Goal: Complete application form

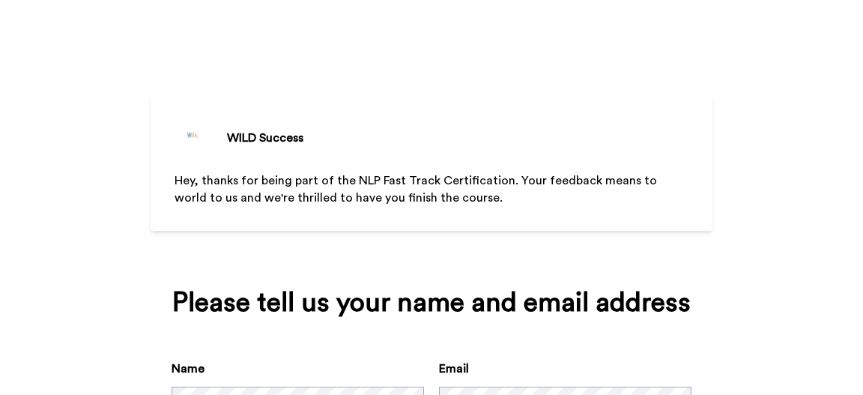
scroll to position [159, 0]
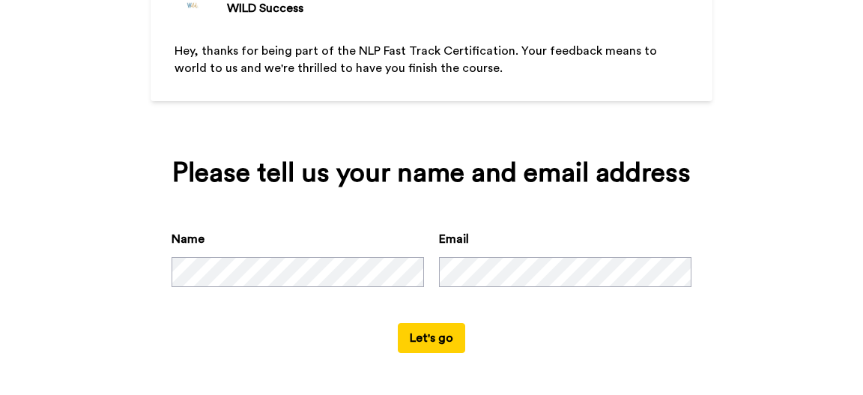
click at [418, 333] on button "Let's go" at bounding box center [431, 338] width 67 height 30
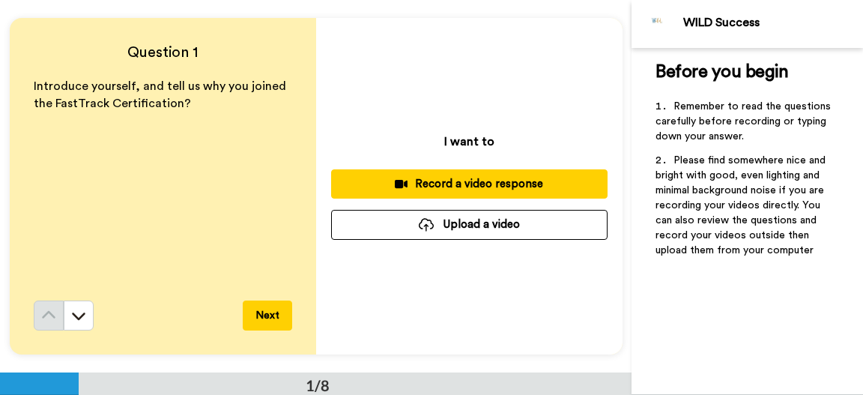
click at [444, 181] on div "Record a video response" at bounding box center [469, 184] width 253 height 16
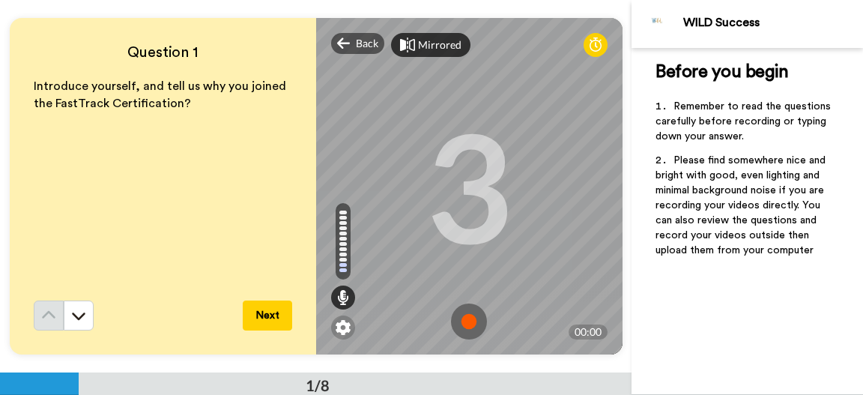
click at [435, 41] on div "Mirrored" at bounding box center [439, 44] width 43 height 15
click at [466, 319] on img at bounding box center [469, 322] width 36 height 36
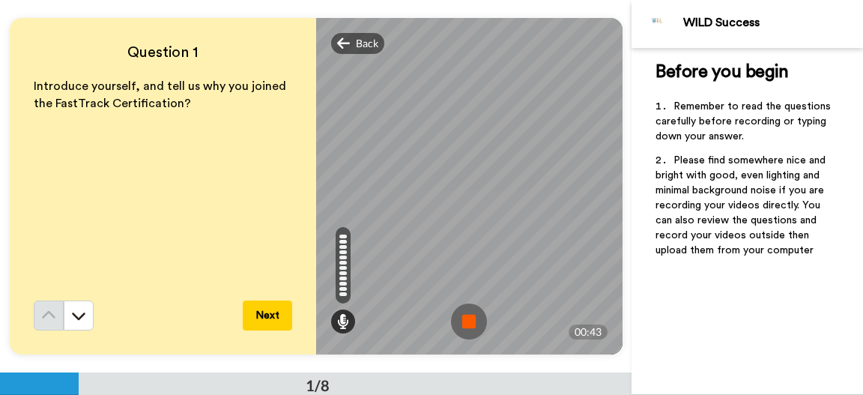
click at [471, 318] on img at bounding box center [469, 322] width 36 height 36
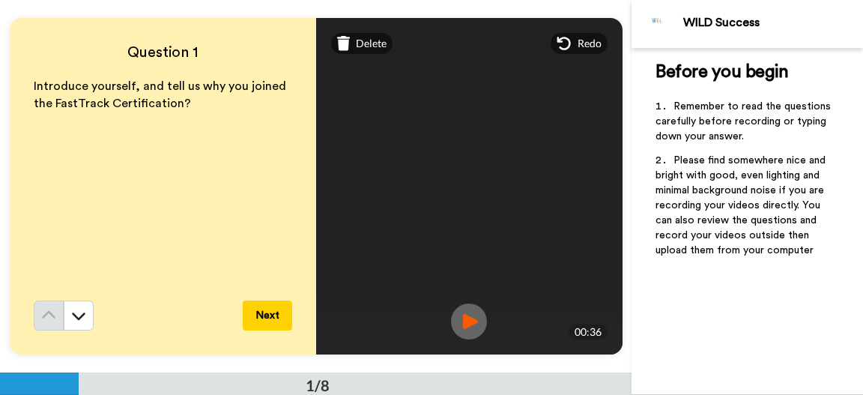
click at [471, 324] on img at bounding box center [469, 322] width 36 height 36
click at [362, 43] on span "Delete" at bounding box center [371, 43] width 31 height 15
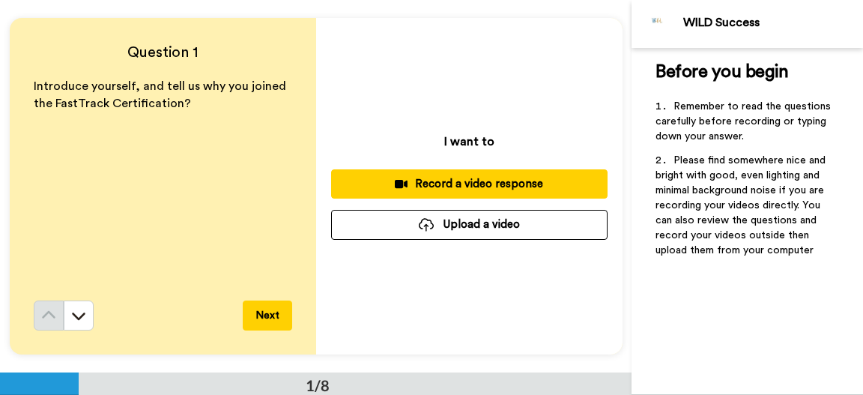
click at [475, 184] on div "Record a video response" at bounding box center [469, 184] width 253 height 16
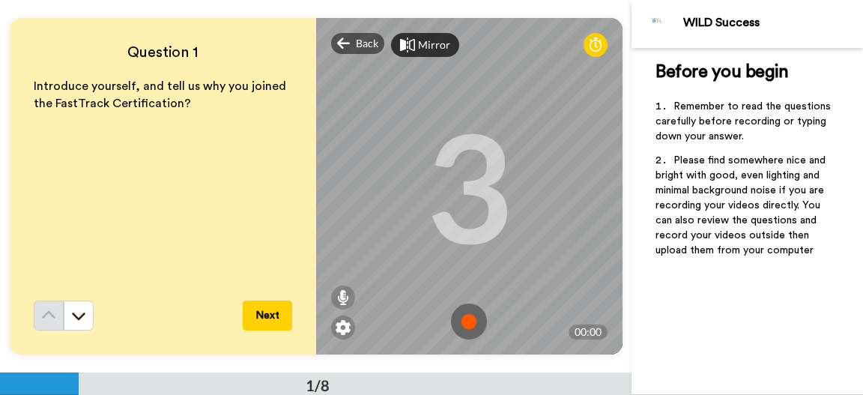
click at [471, 319] on img at bounding box center [469, 322] width 36 height 36
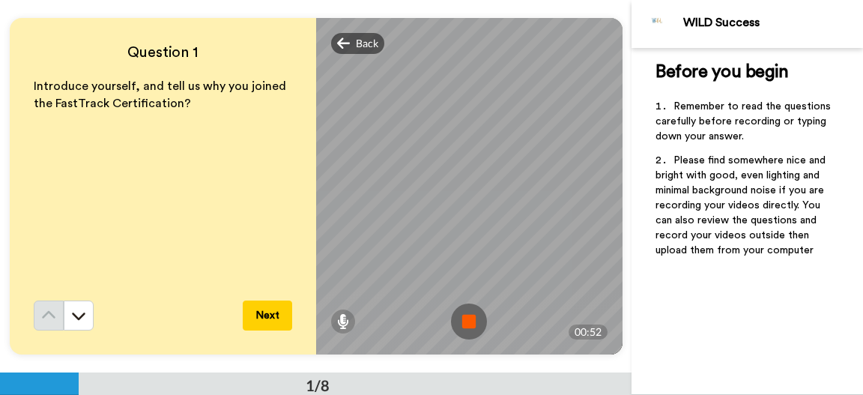
click at [472, 318] on img at bounding box center [469, 322] width 36 height 36
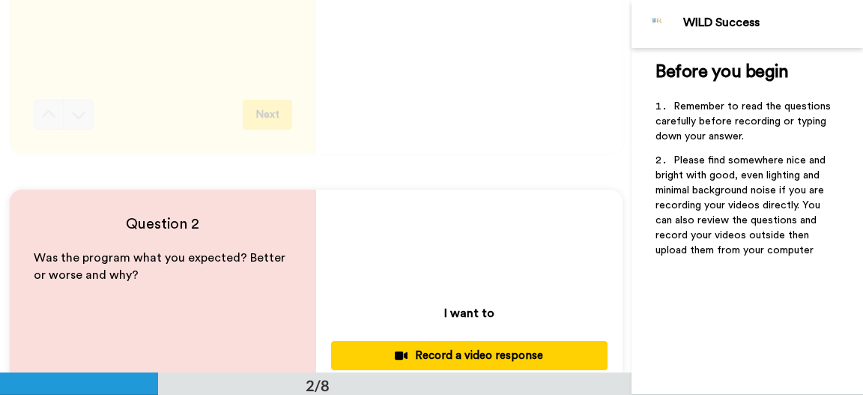
scroll to position [402, 0]
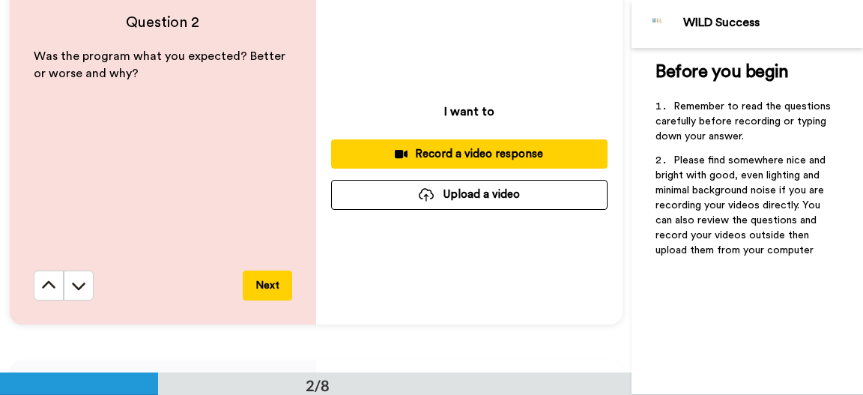
click at [463, 152] on div "Record a video response" at bounding box center [469, 154] width 253 height 16
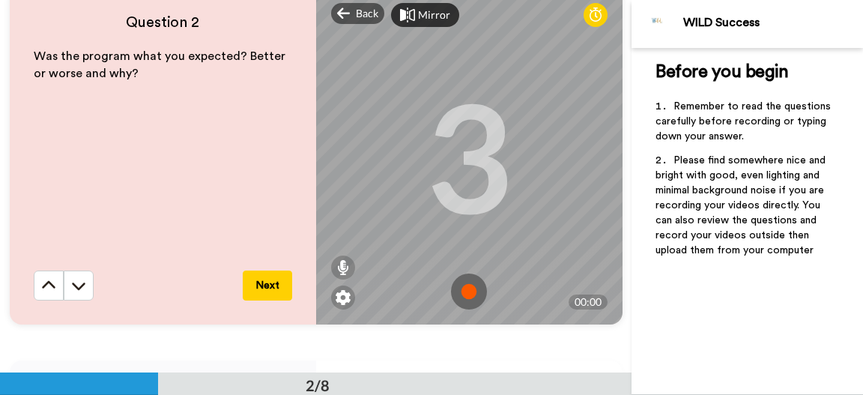
click at [461, 279] on img at bounding box center [469, 292] width 36 height 36
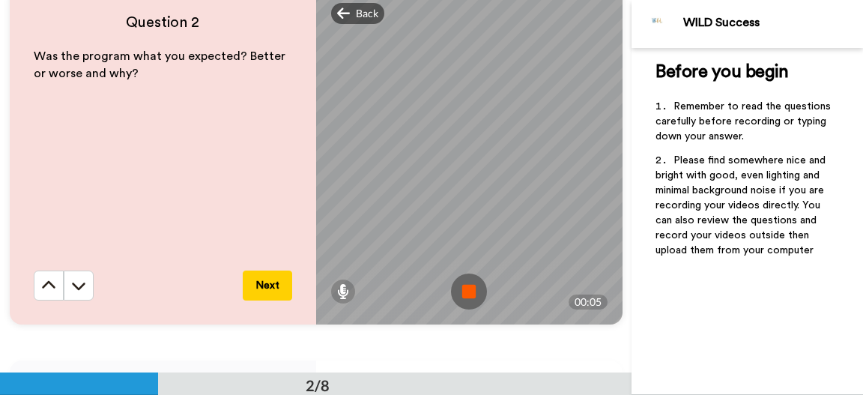
click at [465, 295] on img at bounding box center [469, 292] width 36 height 36
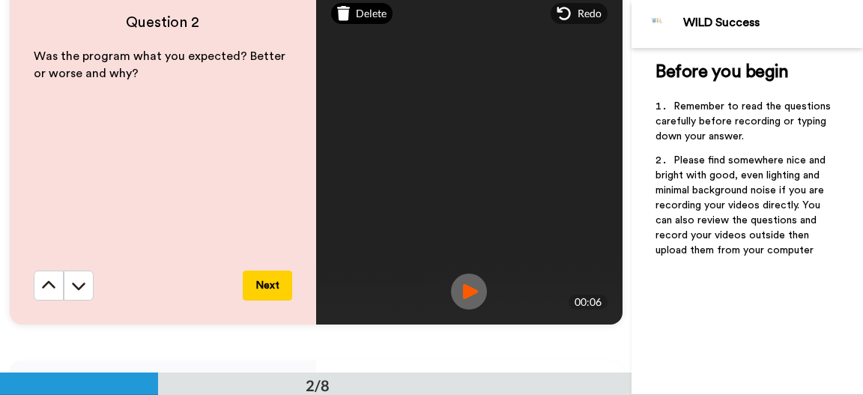
click at [346, 8] on icon at bounding box center [343, 13] width 13 height 15
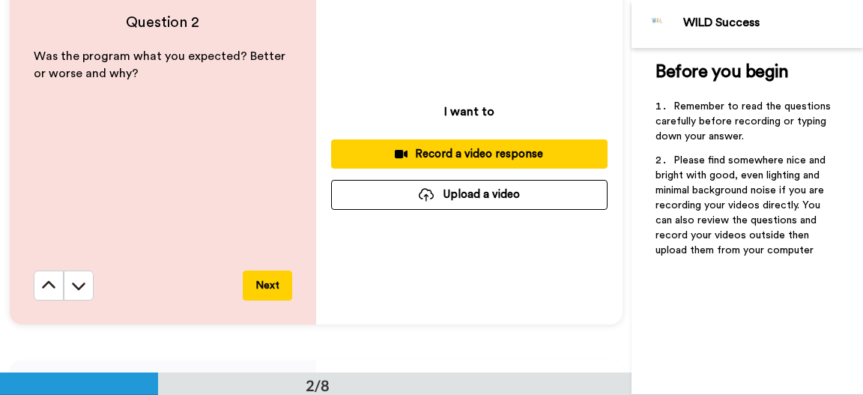
click at [445, 151] on div "Record a video response" at bounding box center [469, 154] width 253 height 16
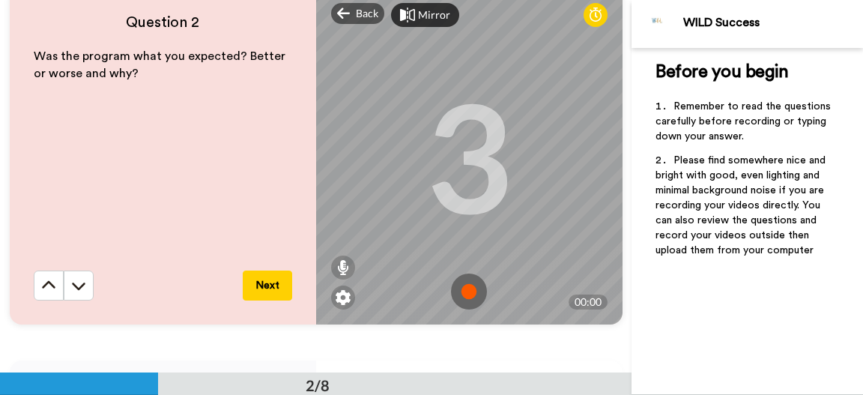
click at [467, 289] on img at bounding box center [469, 292] width 36 height 36
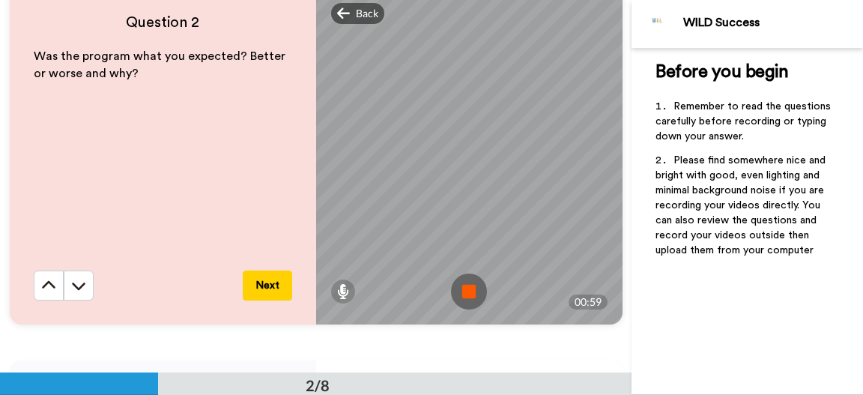
click at [469, 286] on img at bounding box center [469, 292] width 36 height 36
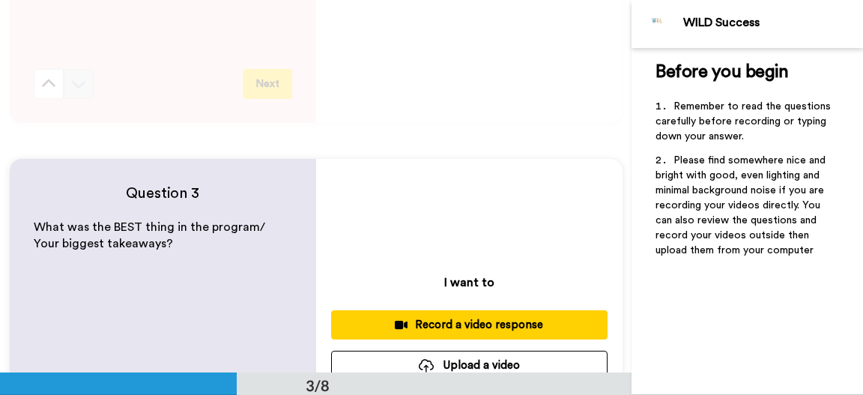
scroll to position [806, 0]
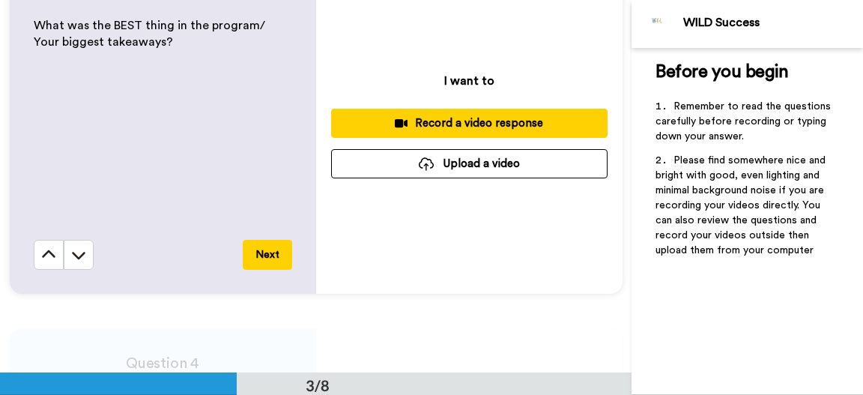
click at [499, 122] on div "Record a video response" at bounding box center [469, 123] width 253 height 16
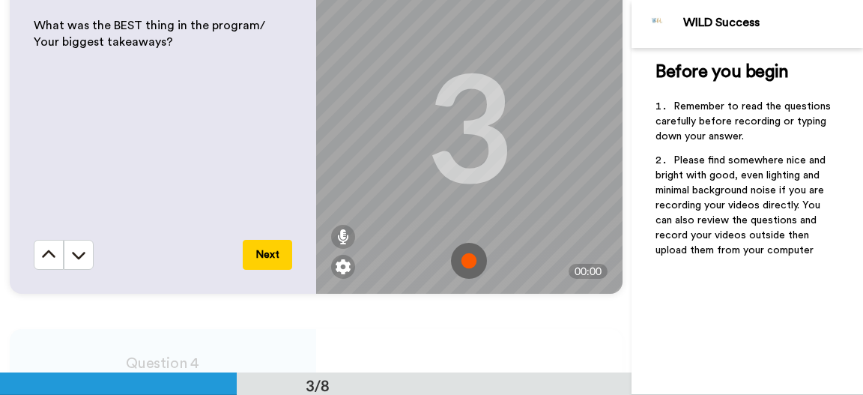
click at [468, 257] on img at bounding box center [469, 261] width 36 height 36
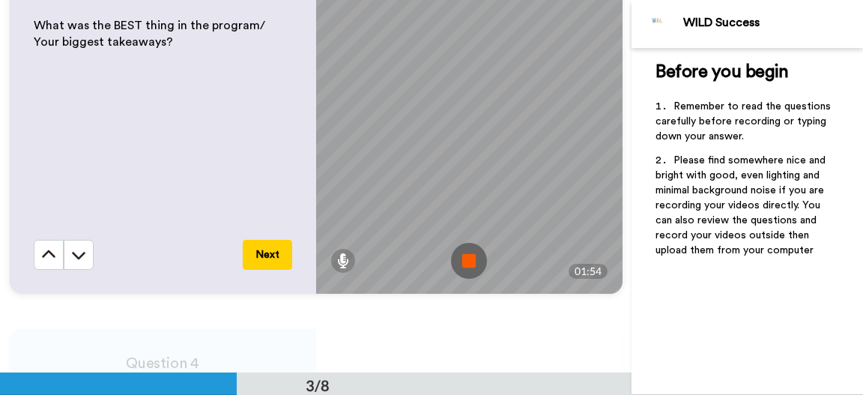
click at [465, 261] on img at bounding box center [469, 261] width 36 height 36
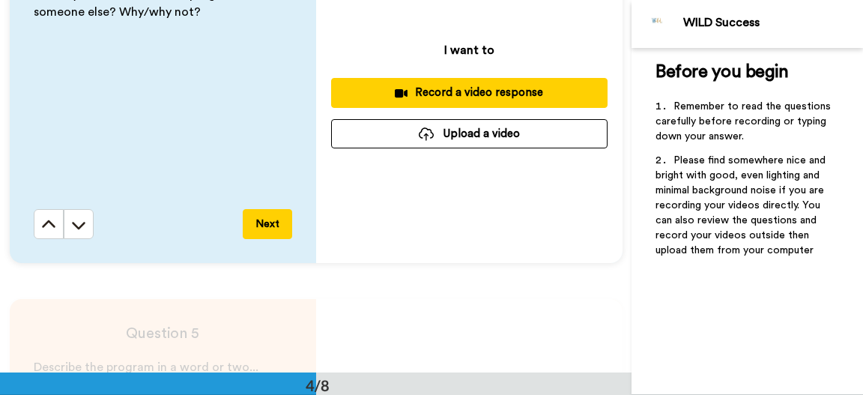
scroll to position [1007, 0]
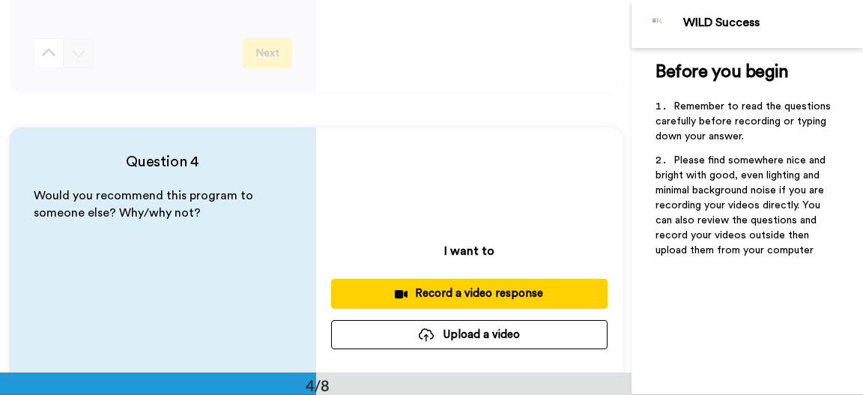
click at [447, 292] on div "Record a video response" at bounding box center [469, 294] width 253 height 16
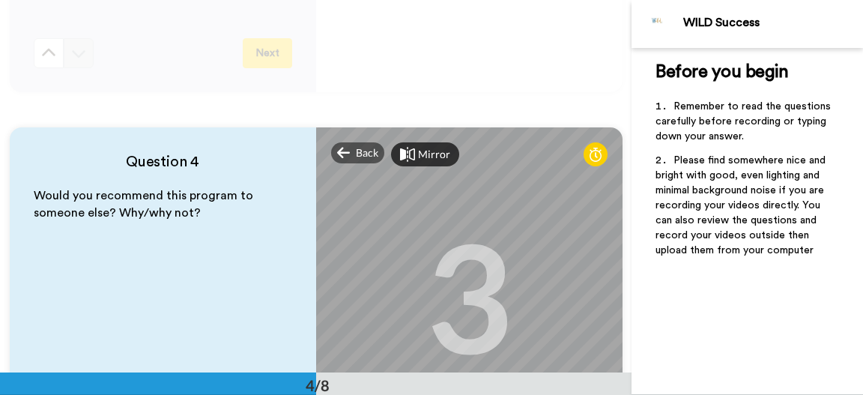
scroll to position [1208, 0]
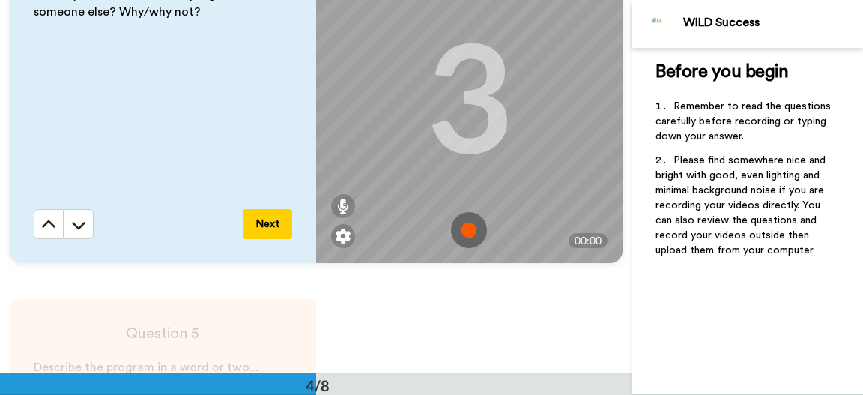
click at [465, 231] on img at bounding box center [469, 230] width 36 height 36
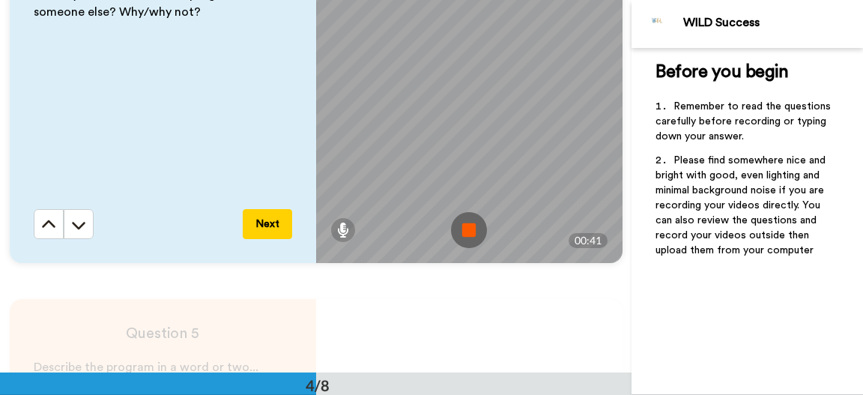
click at [465, 231] on img at bounding box center [469, 230] width 36 height 36
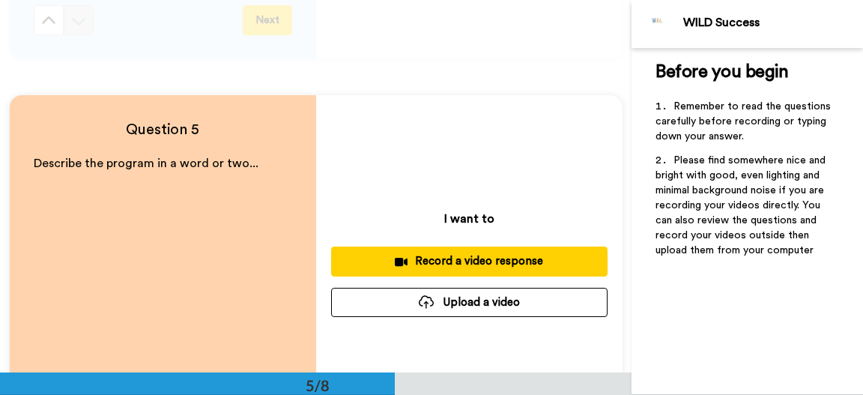
scroll to position [1410, 0]
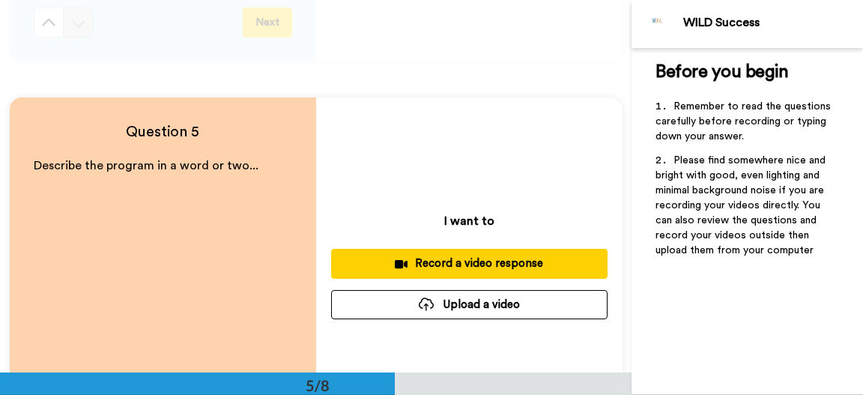
click at [471, 265] on div "Record a video response" at bounding box center [469, 264] width 253 height 16
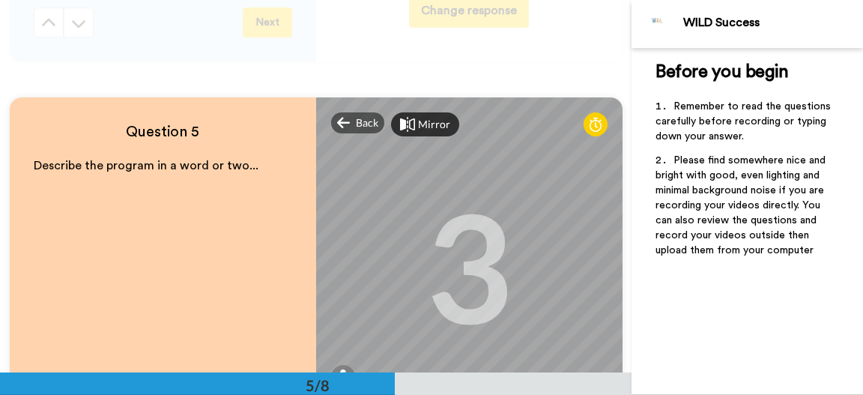
scroll to position [1611, 0]
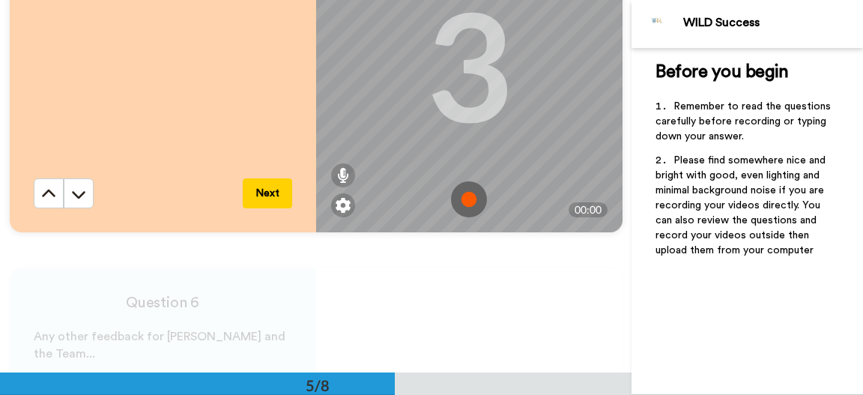
click at [470, 194] on img at bounding box center [469, 199] width 36 height 36
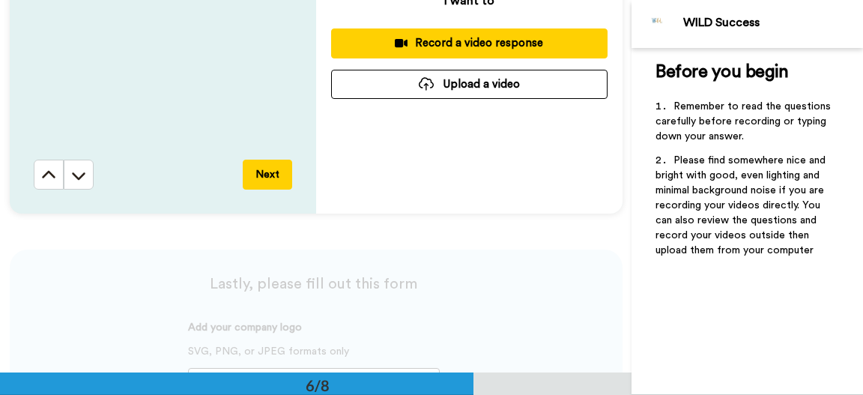
scroll to position [1802, 0]
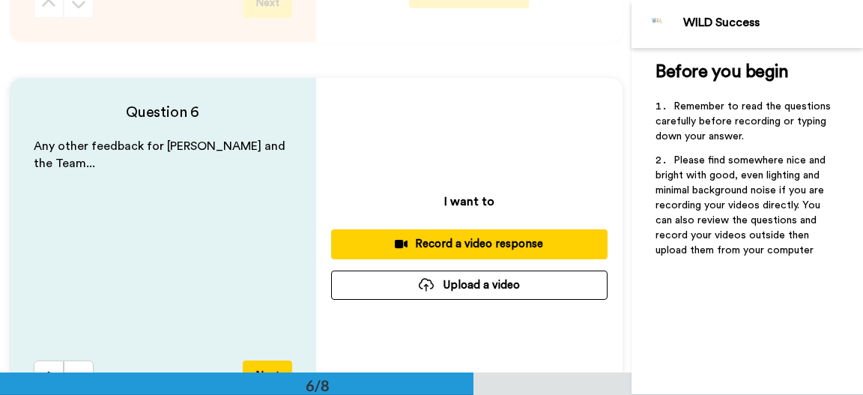
click at [503, 241] on div "Record a video response" at bounding box center [469, 244] width 253 height 16
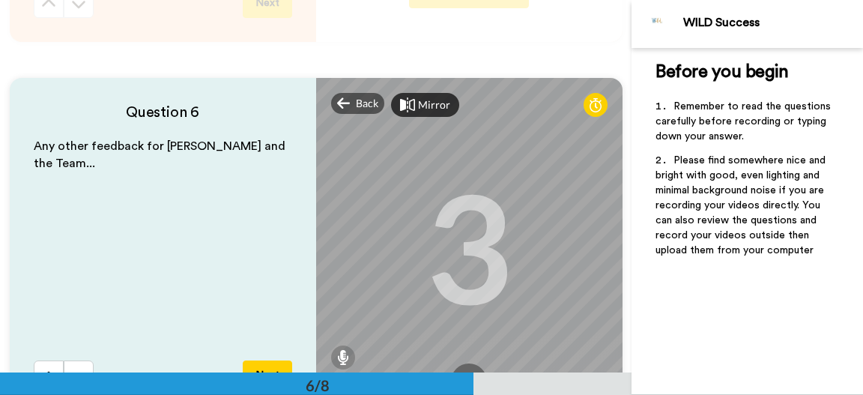
scroll to position [2003, 0]
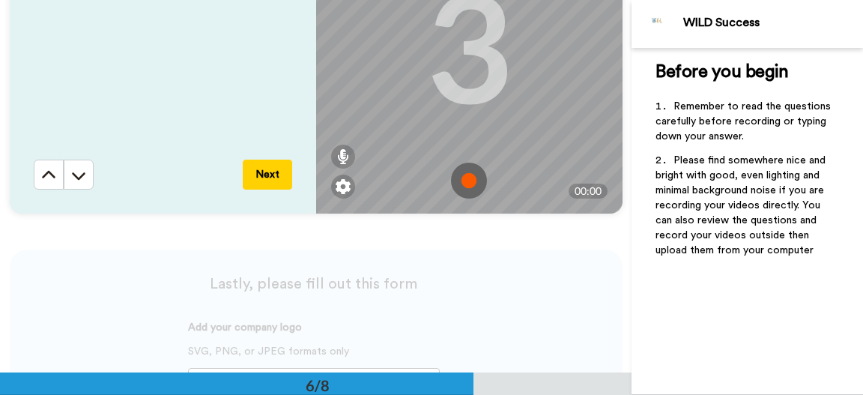
click at [468, 186] on img at bounding box center [469, 181] width 36 height 36
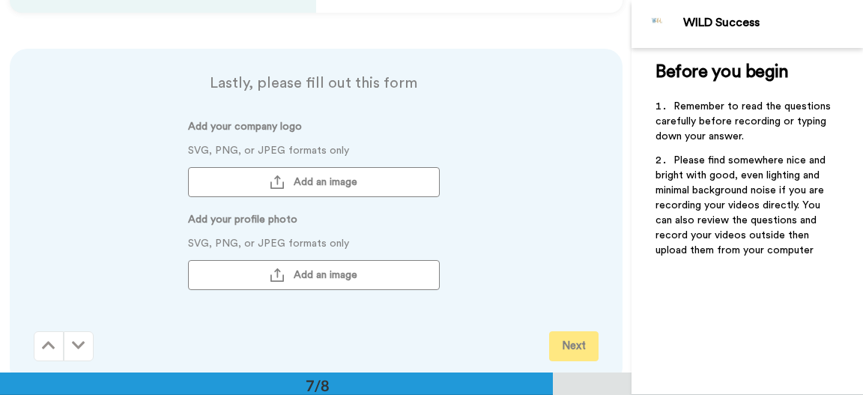
scroll to position [2204, 0]
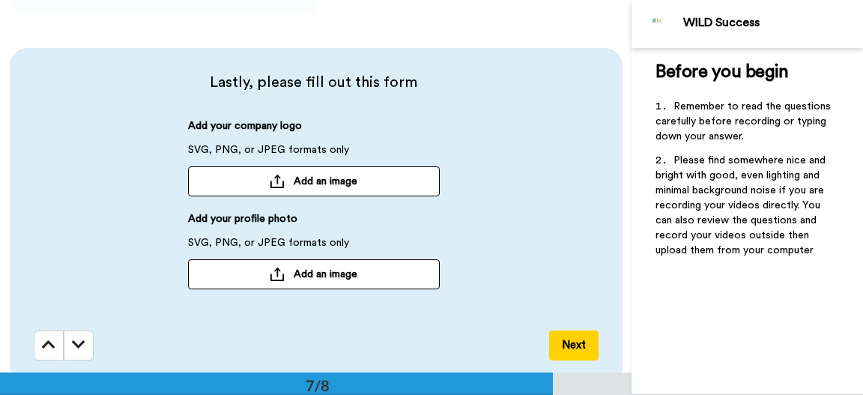
click at [331, 185] on span "Add an image" at bounding box center [326, 181] width 64 height 15
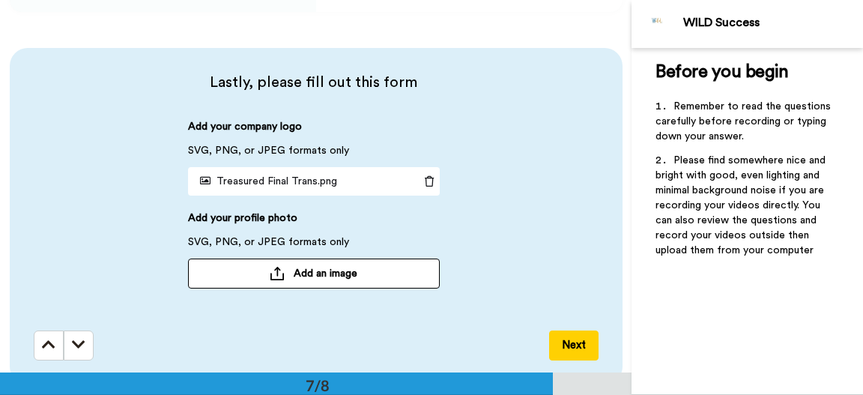
click at [319, 279] on span "Add an image" at bounding box center [326, 273] width 64 height 15
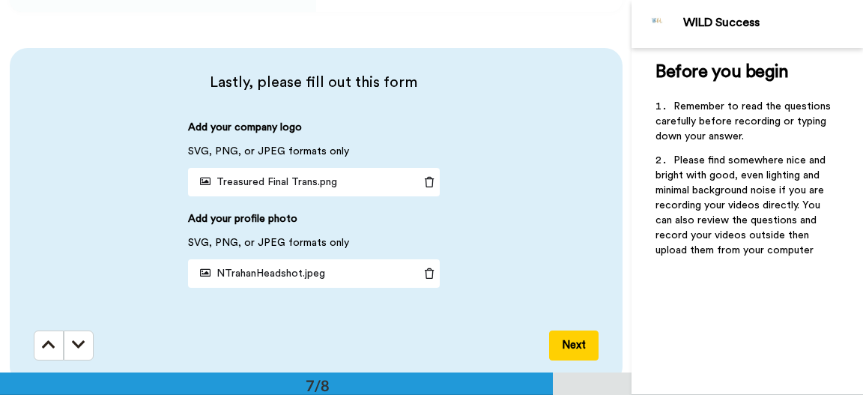
click at [574, 345] on button "Next" at bounding box center [573, 346] width 49 height 30
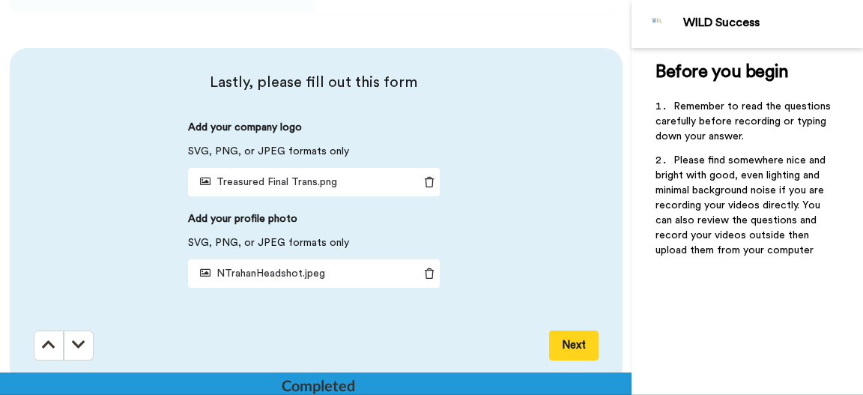
scroll to position [2572, 0]
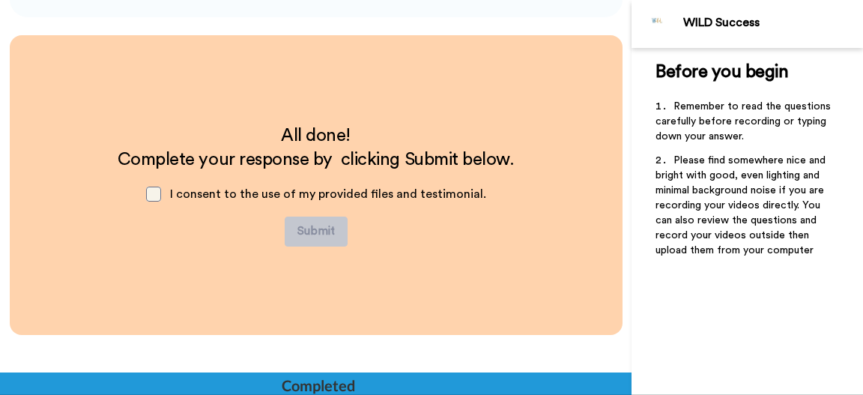
click at [152, 193] on span at bounding box center [153, 194] width 15 height 15
click at [319, 230] on button "Submit" at bounding box center [316, 232] width 63 height 30
